Goal: Information Seeking & Learning: Learn about a topic

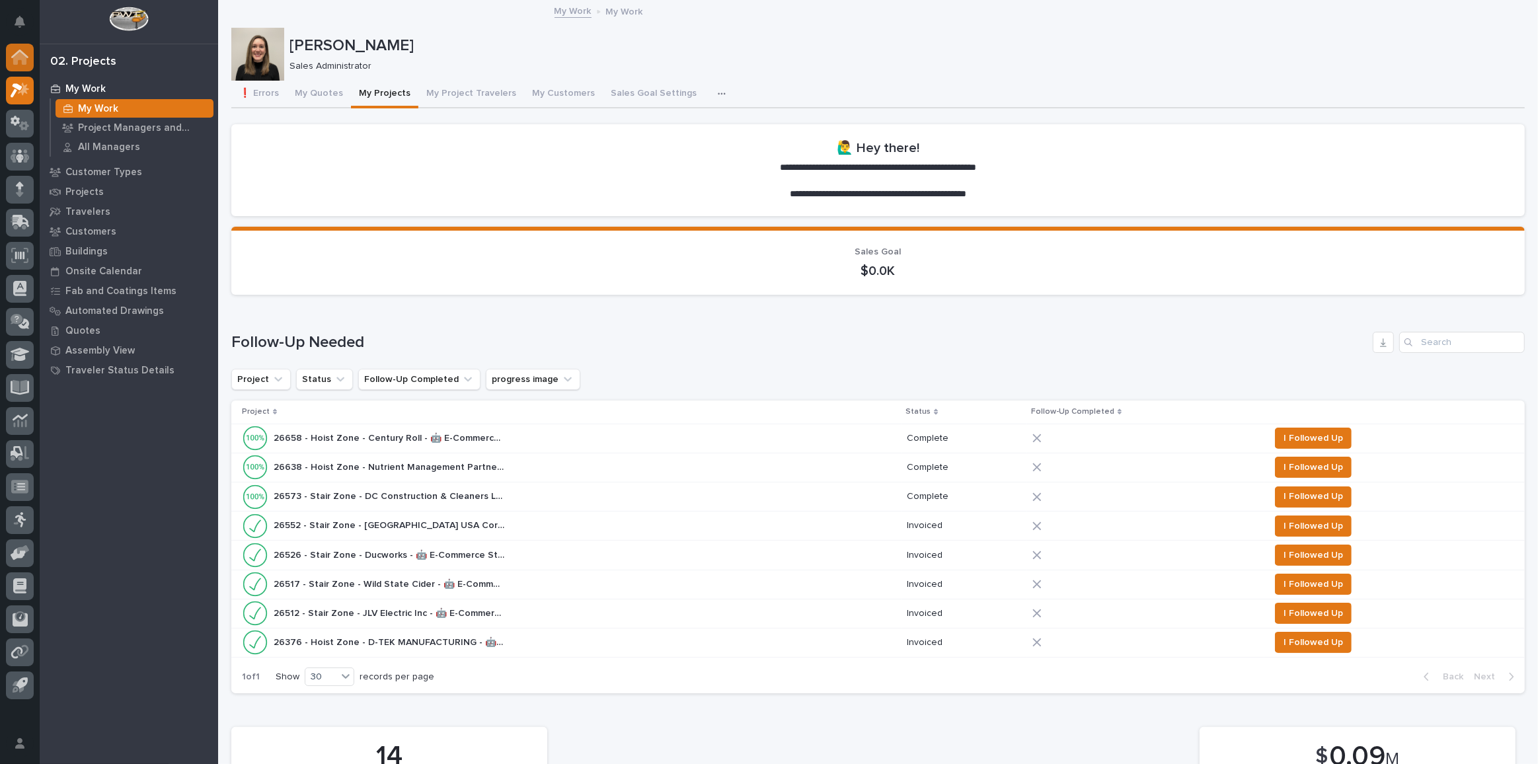
click at [20, 59] on icon at bounding box center [19, 58] width 13 height 13
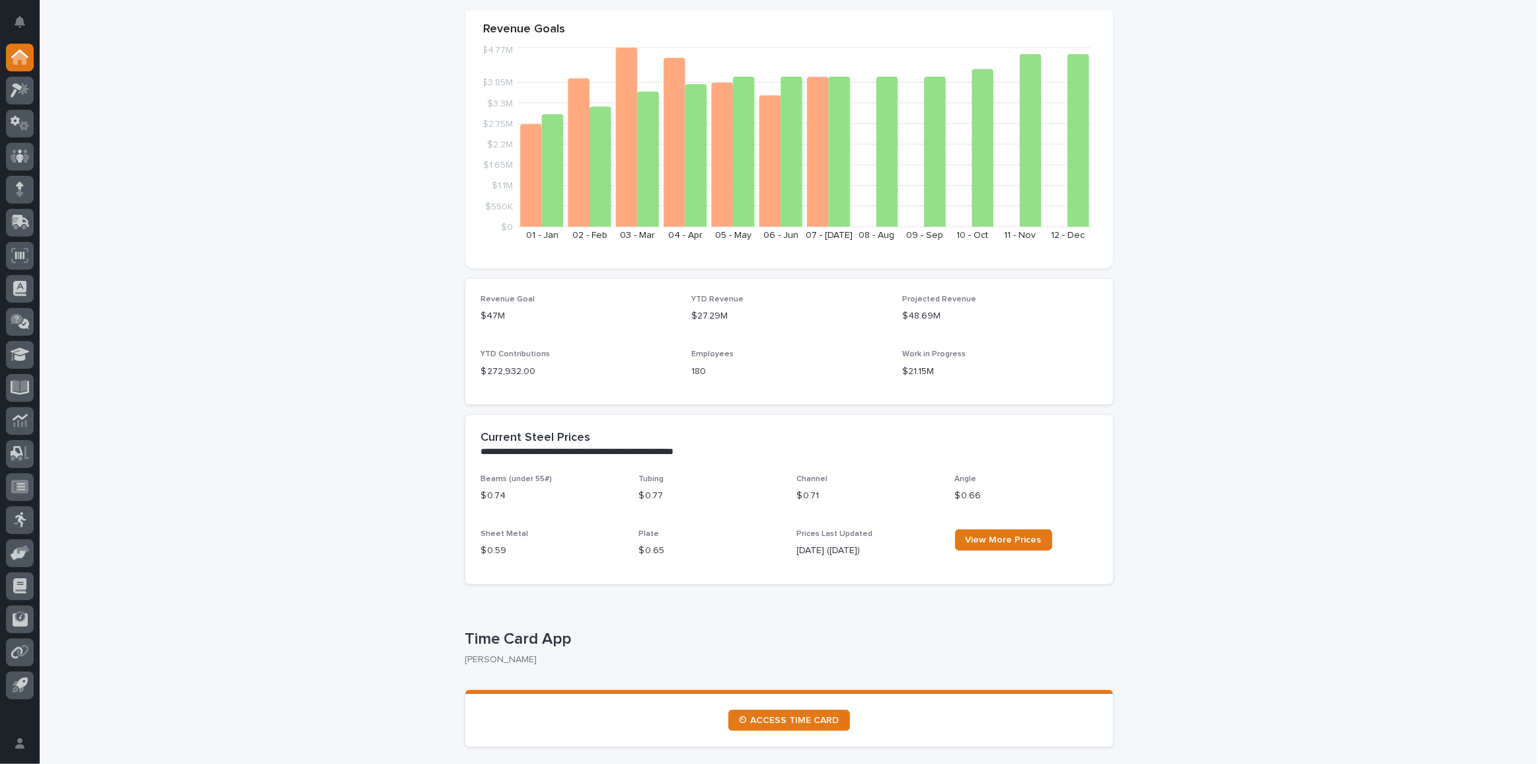
scroll to position [130, 0]
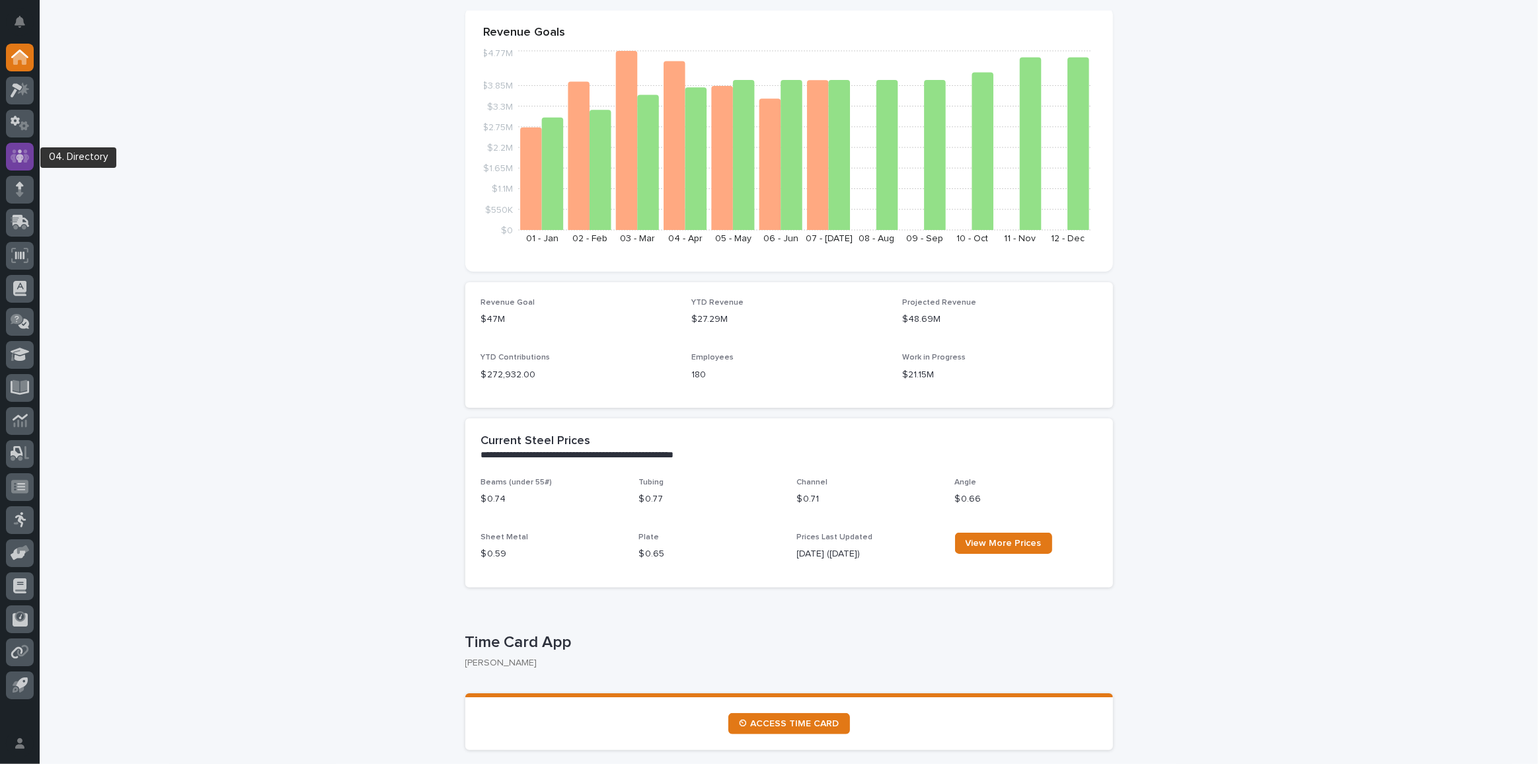
click at [30, 159] on div at bounding box center [20, 157] width 28 height 28
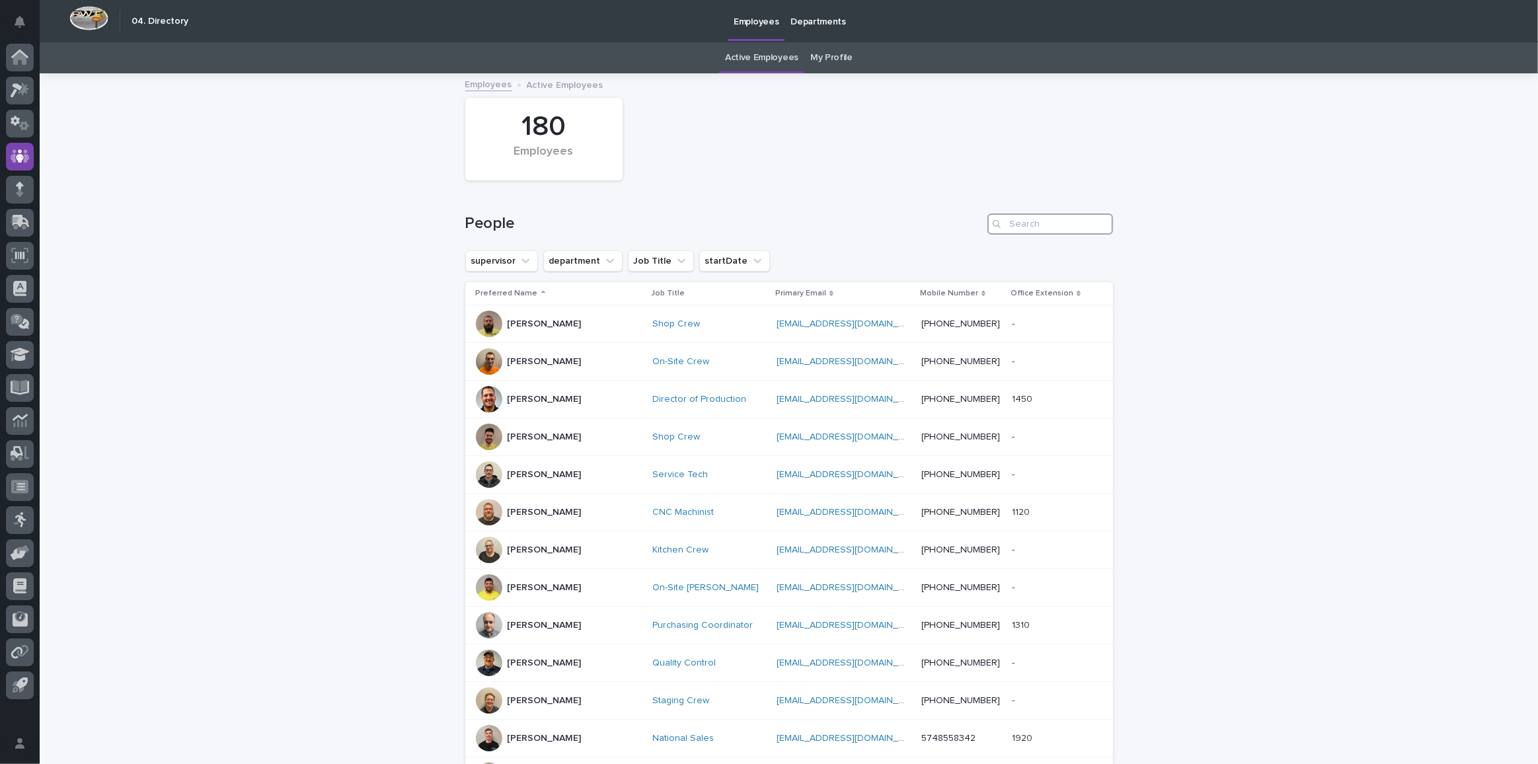
click at [1018, 226] on input "Search" at bounding box center [1050, 223] width 126 height 21
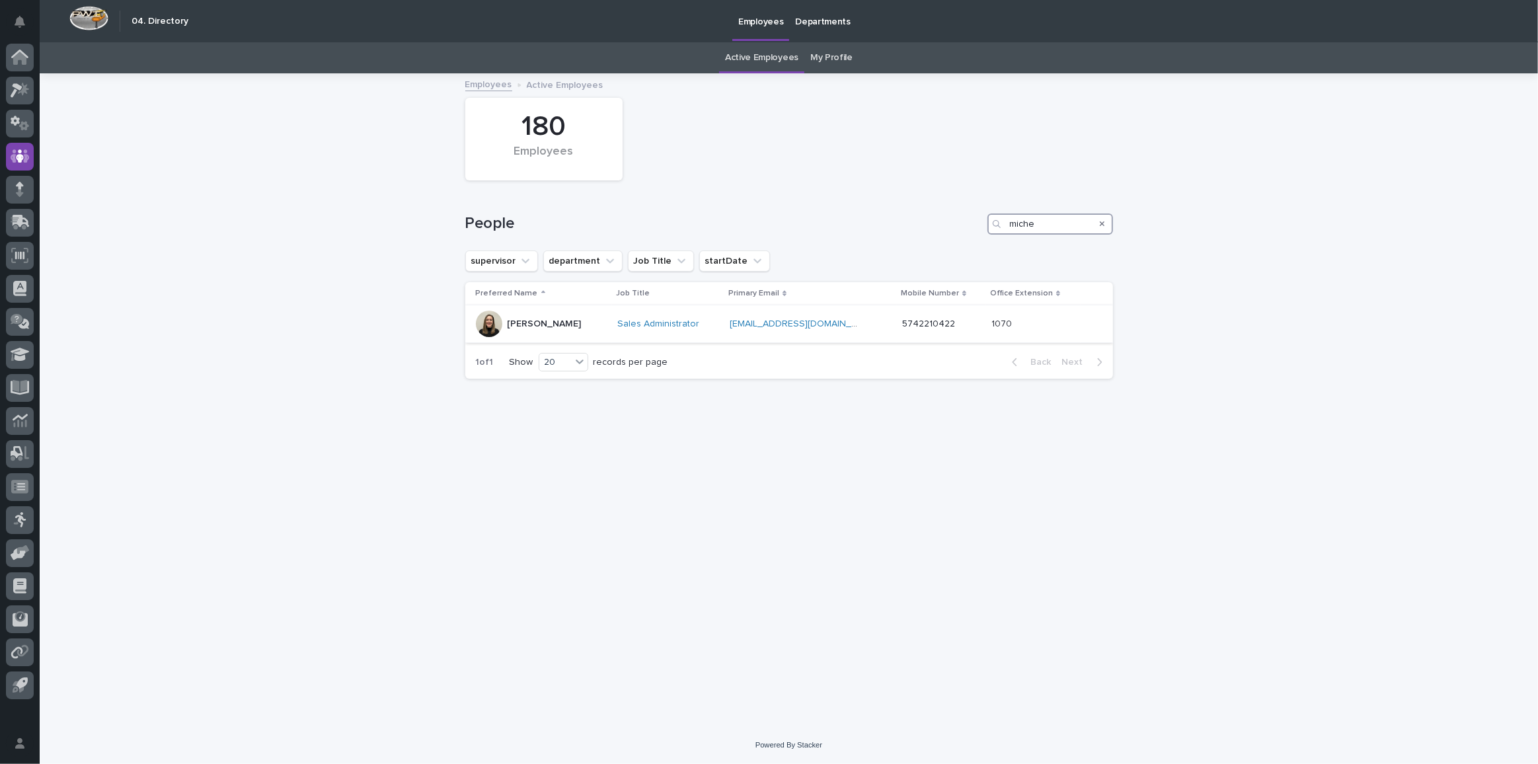
type input "miche"
click at [577, 323] on div "[PERSON_NAME]" at bounding box center [542, 324] width 132 height 26
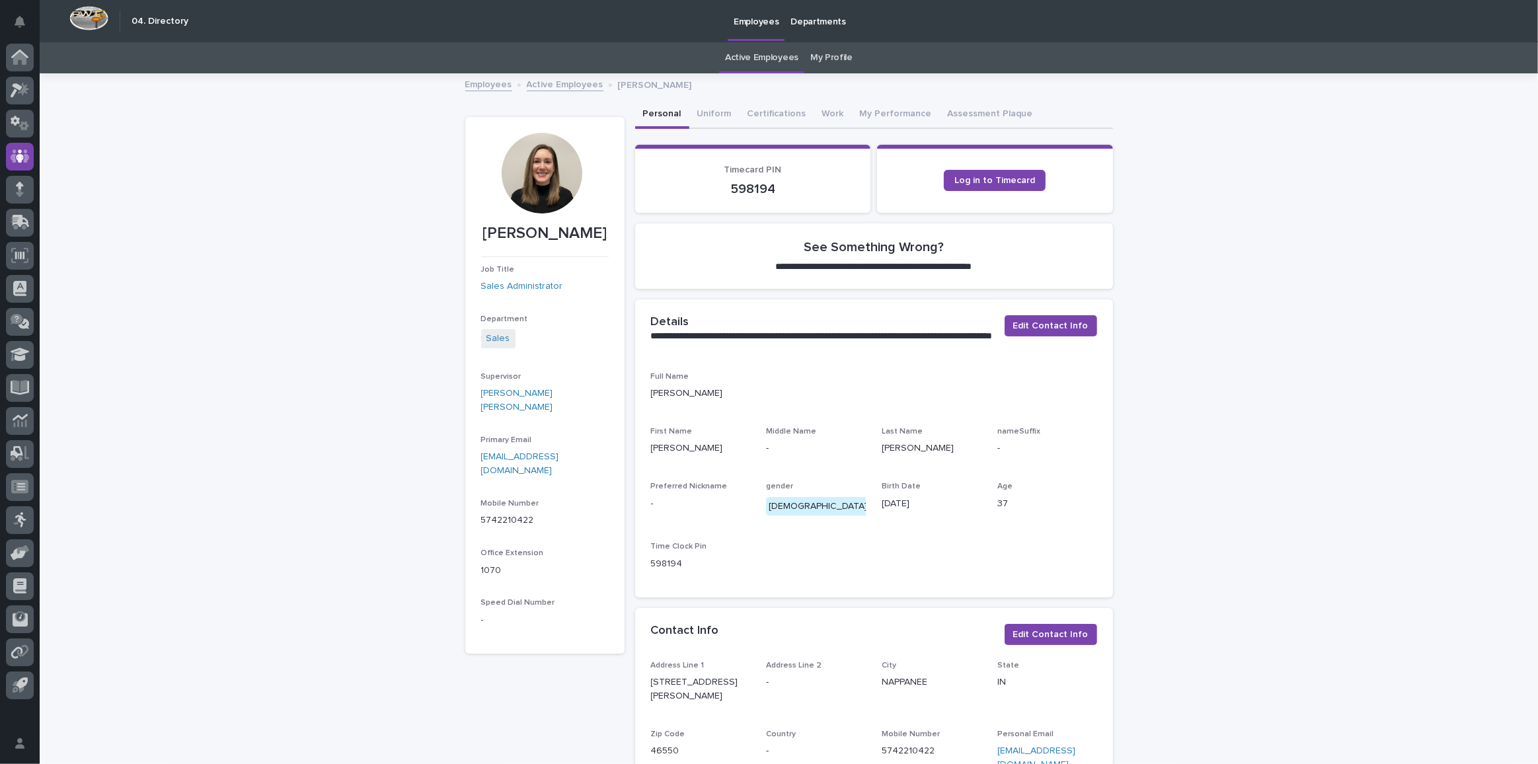
click at [822, 53] on link "My Profile" at bounding box center [831, 57] width 42 height 31
click at [707, 112] on button "Uniform" at bounding box center [714, 115] width 50 height 28
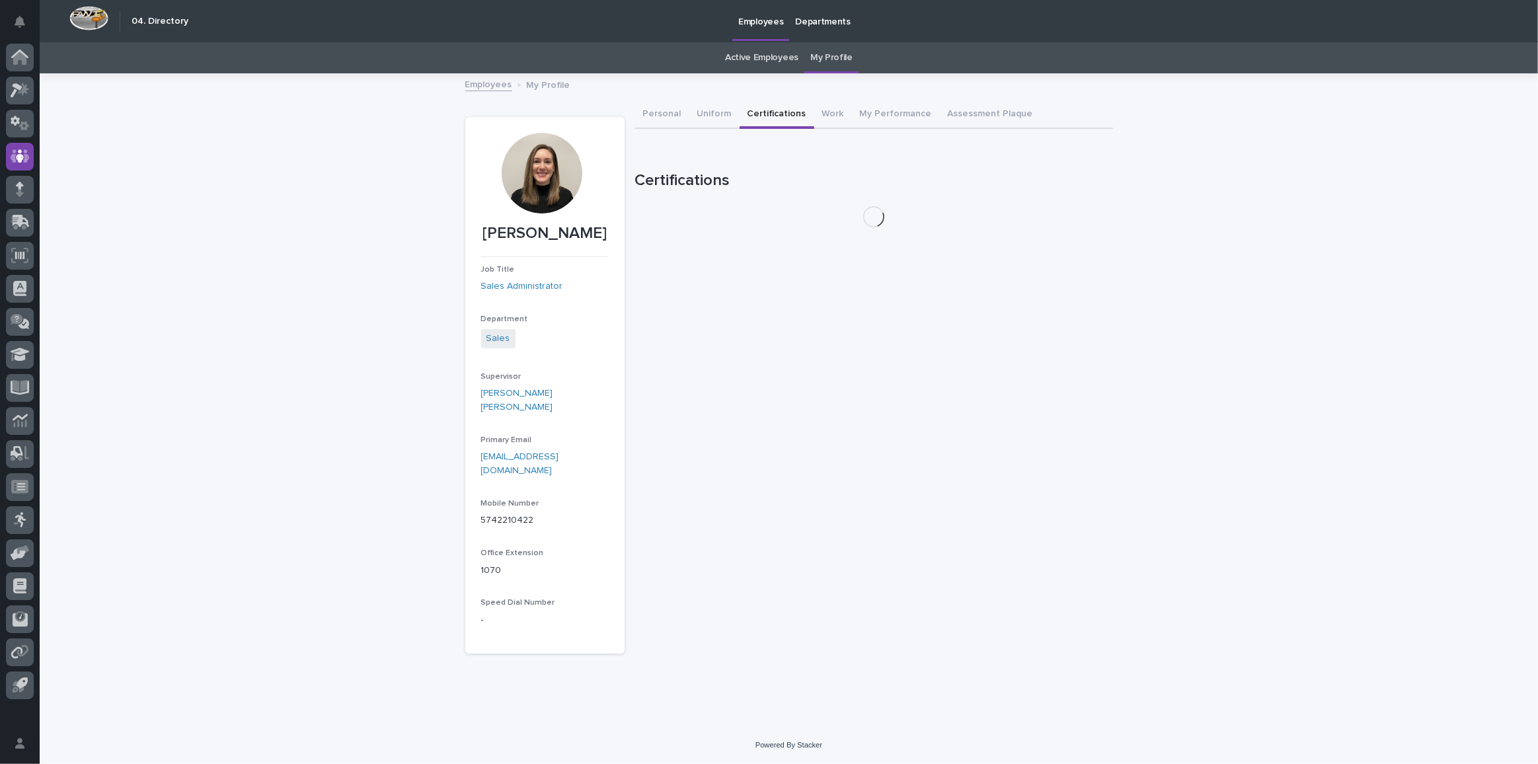
click at [766, 117] on button "Certifications" at bounding box center [777, 115] width 75 height 28
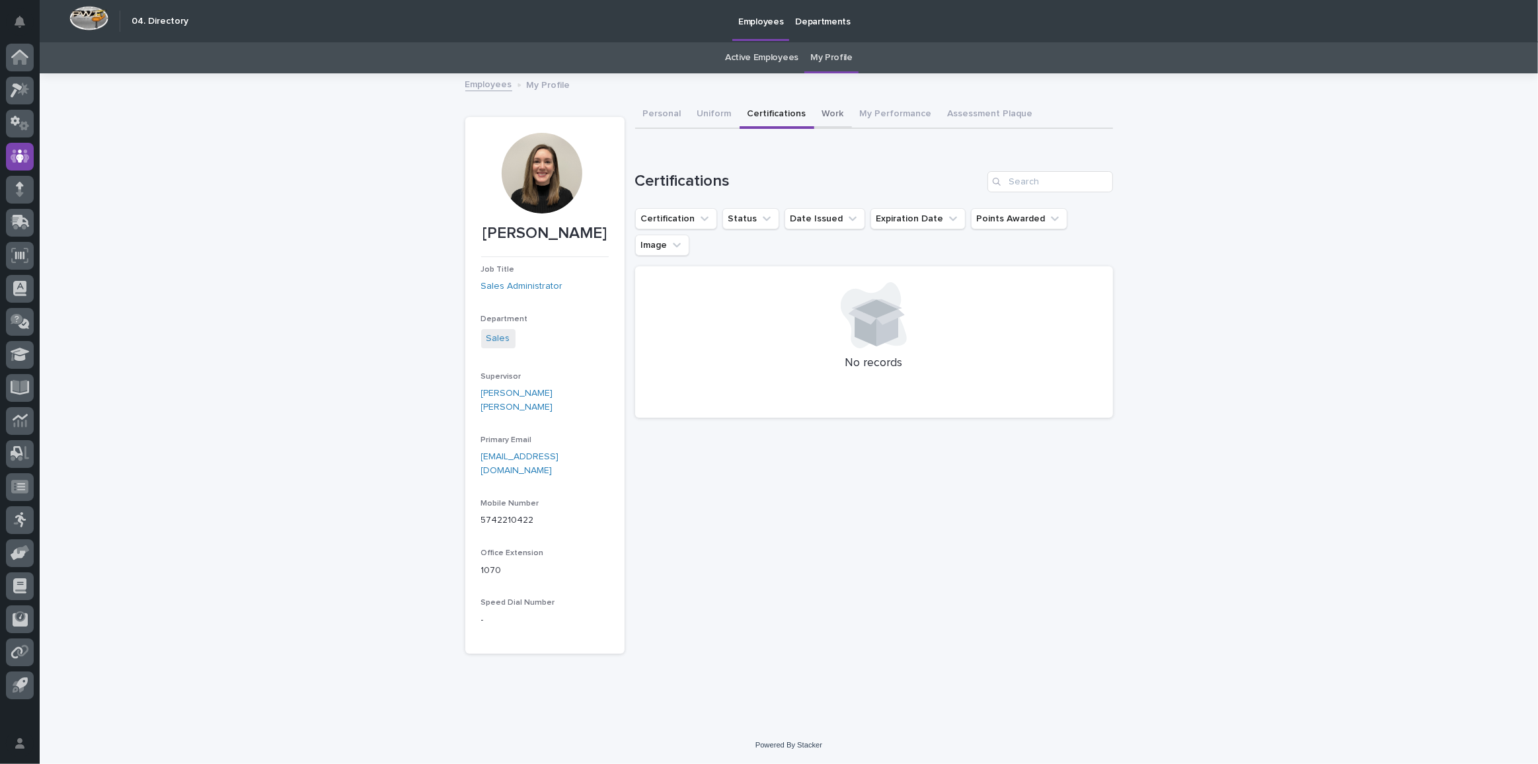
click at [823, 113] on button "Work" at bounding box center [833, 115] width 38 height 28
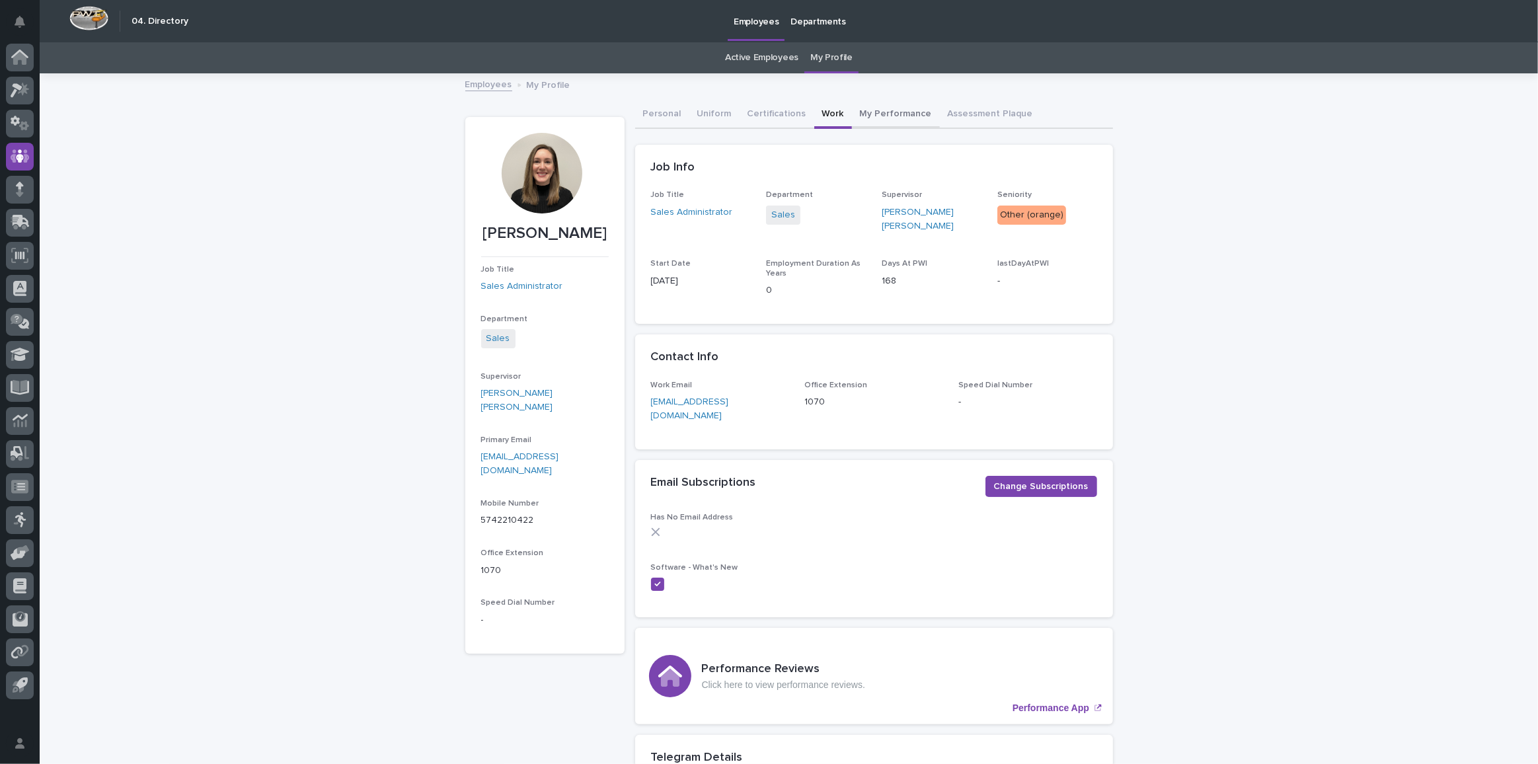
click at [880, 118] on button "My Performance" at bounding box center [896, 115] width 88 height 28
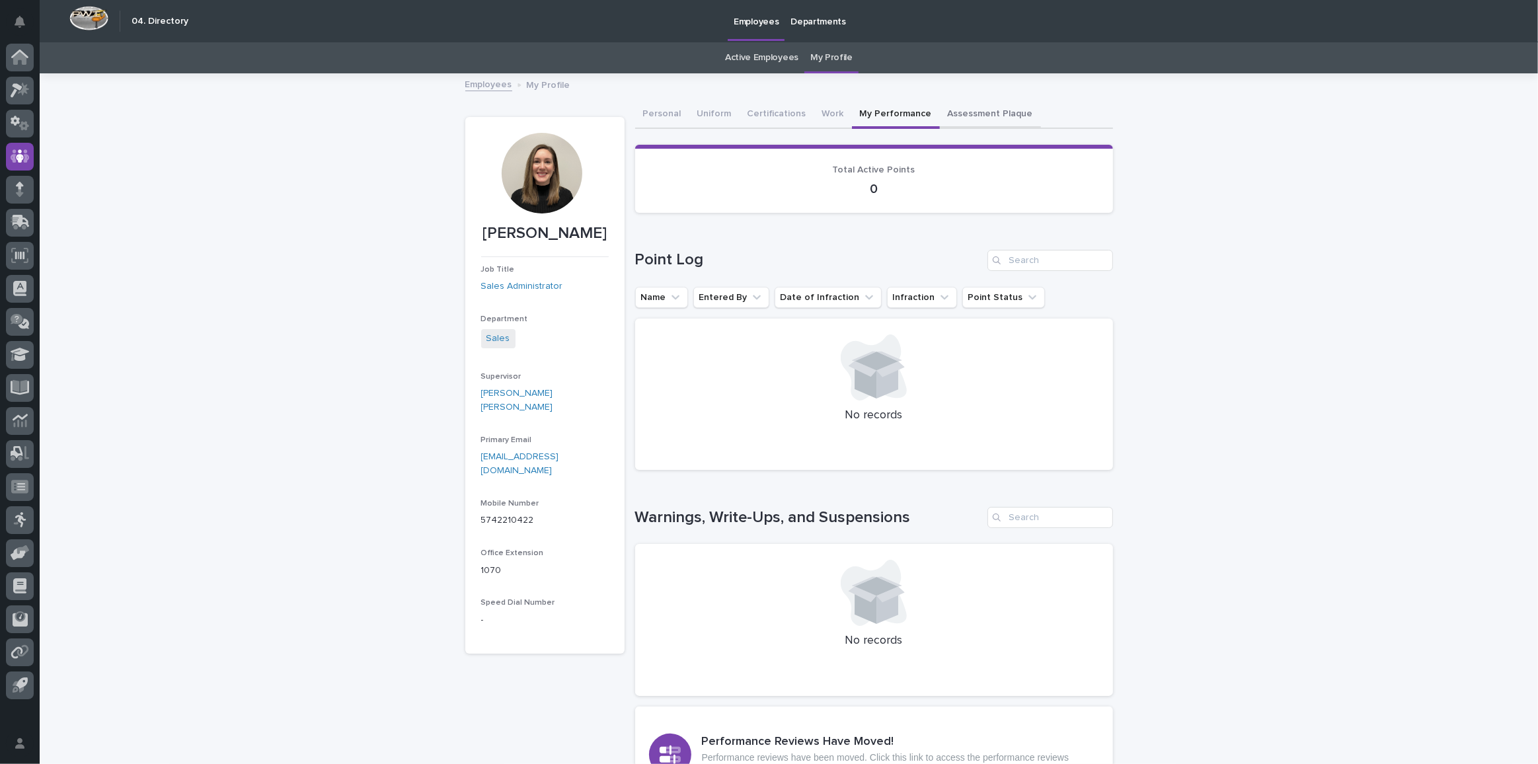
click at [954, 109] on button "Assessment Plaque" at bounding box center [990, 115] width 101 height 28
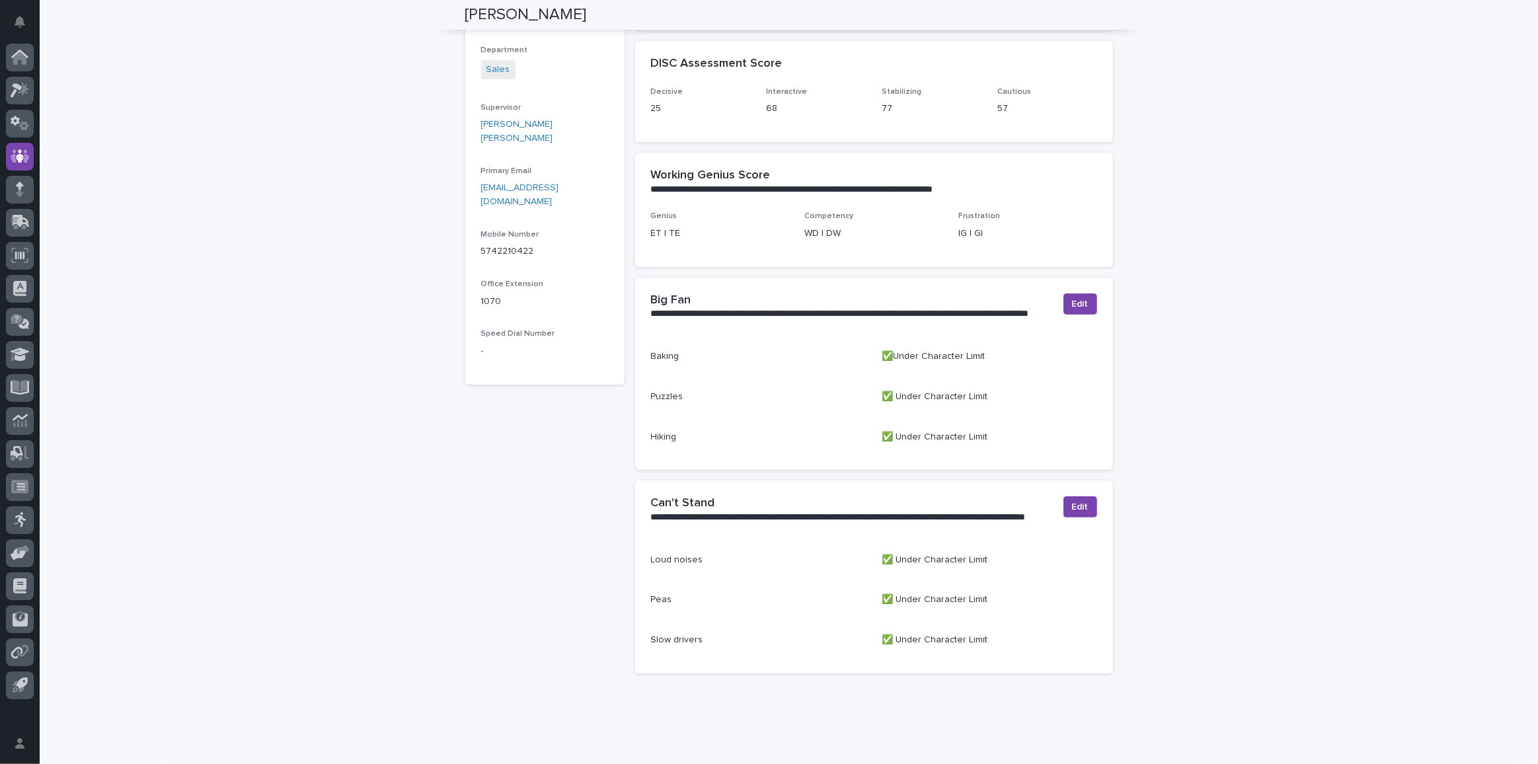
scroll to position [291, 0]
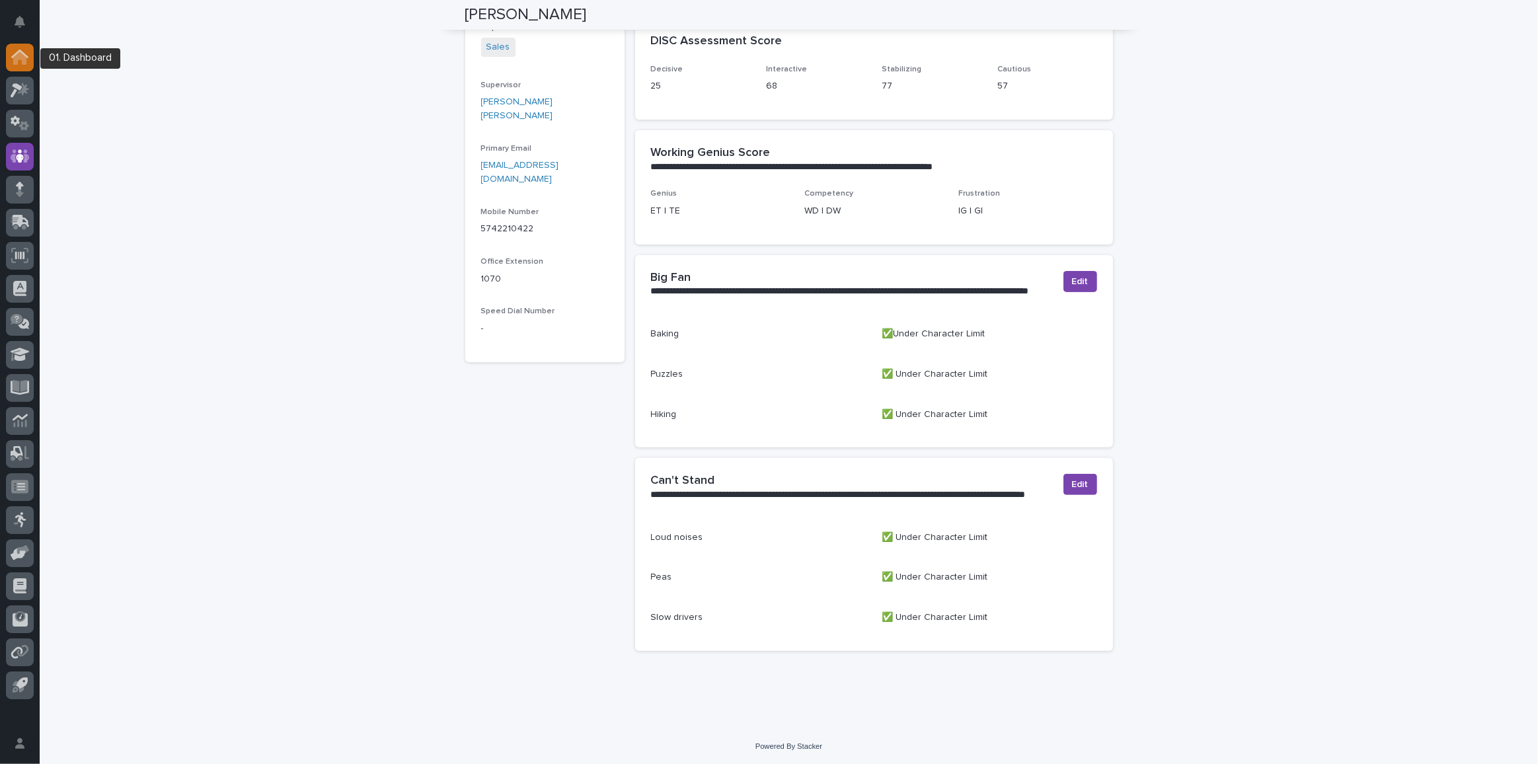
click at [31, 66] on link at bounding box center [20, 58] width 28 height 28
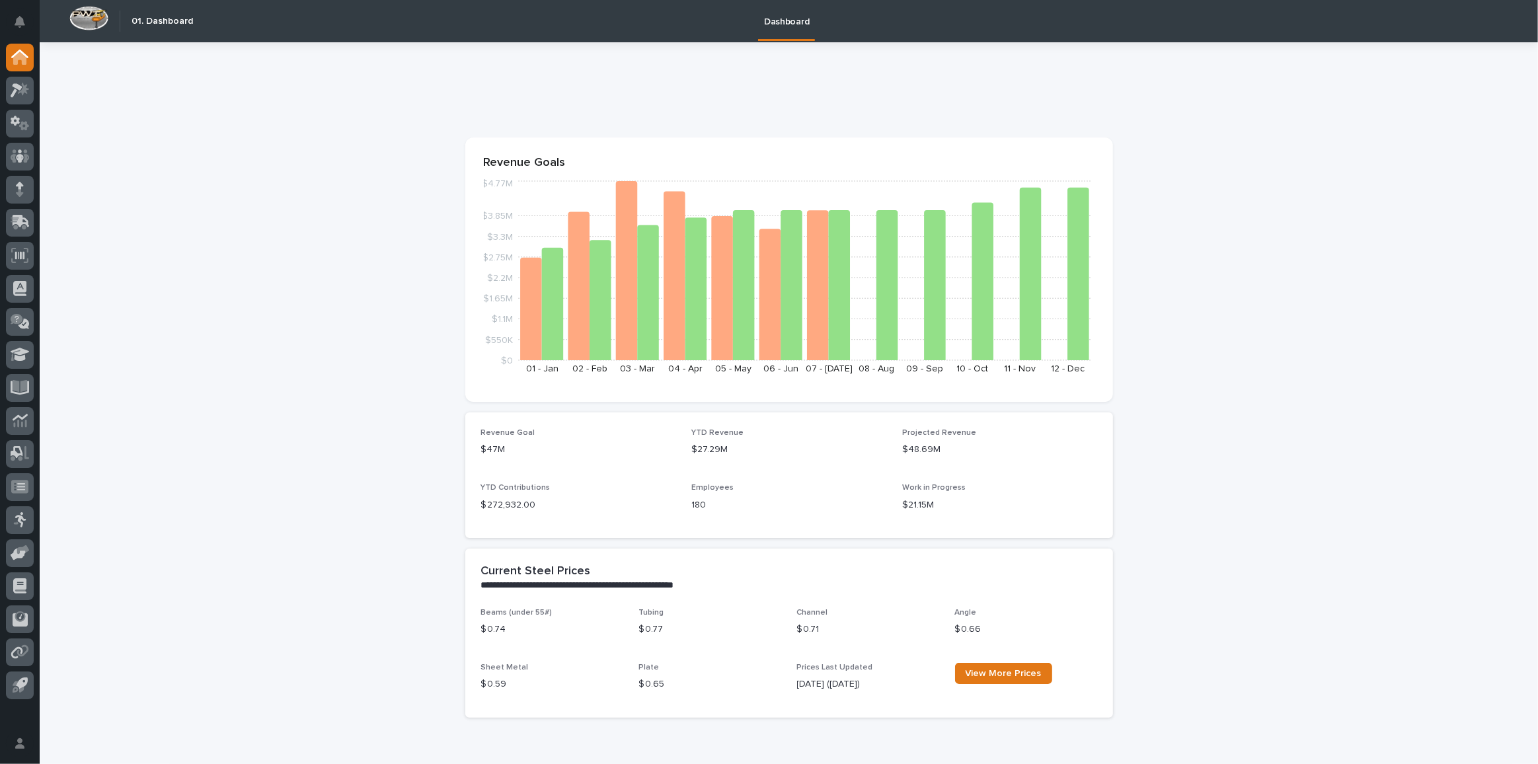
click at [81, 11] on img at bounding box center [88, 18] width 39 height 24
